Goal: Task Accomplishment & Management: Complete application form

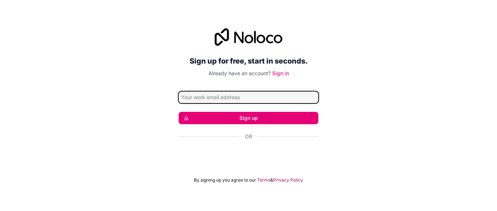
click at [220, 101] on input "Email address" at bounding box center [249, 98] width 140 height 12
type input "[EMAIL_ADDRESS][DOMAIN_NAME]"
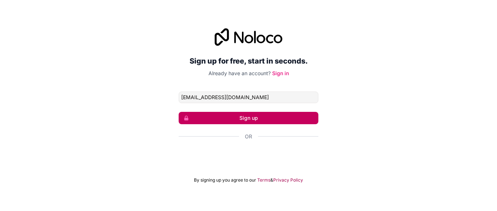
click at [224, 116] on button "Sign up" at bounding box center [249, 118] width 140 height 12
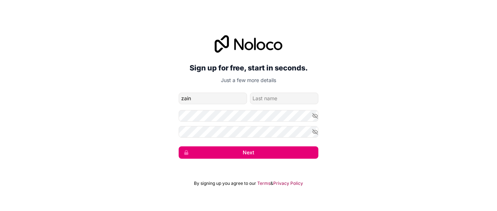
type input "zain"
click at [282, 99] on input "family-name" at bounding box center [284, 99] width 68 height 12
type input "akmal"
click at [315, 116] on icon "button" at bounding box center [314, 115] width 1 height 1
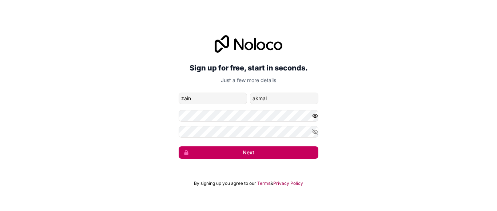
click at [238, 156] on button "Next" at bounding box center [249, 153] width 140 height 12
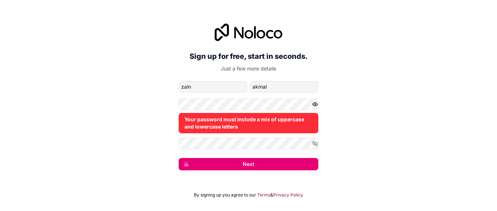
click at [314, 104] on icon "button" at bounding box center [315, 104] width 7 height 7
click at [315, 104] on icon "button" at bounding box center [314, 104] width 5 height 5
click at [314, 143] on icon "button" at bounding box center [315, 143] width 7 height 7
click at [351, 124] on div "Sign up for free, start in seconds. Just a few more details [EMAIL_ADDRESS][DOM…" at bounding box center [248, 96] width 497 height 167
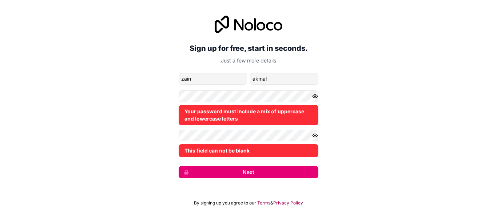
click at [355, 127] on div "Sign up for free, start in seconds. Just a few more details [EMAIL_ADDRESS][DOM…" at bounding box center [248, 96] width 497 height 183
